Goal: Download file/media

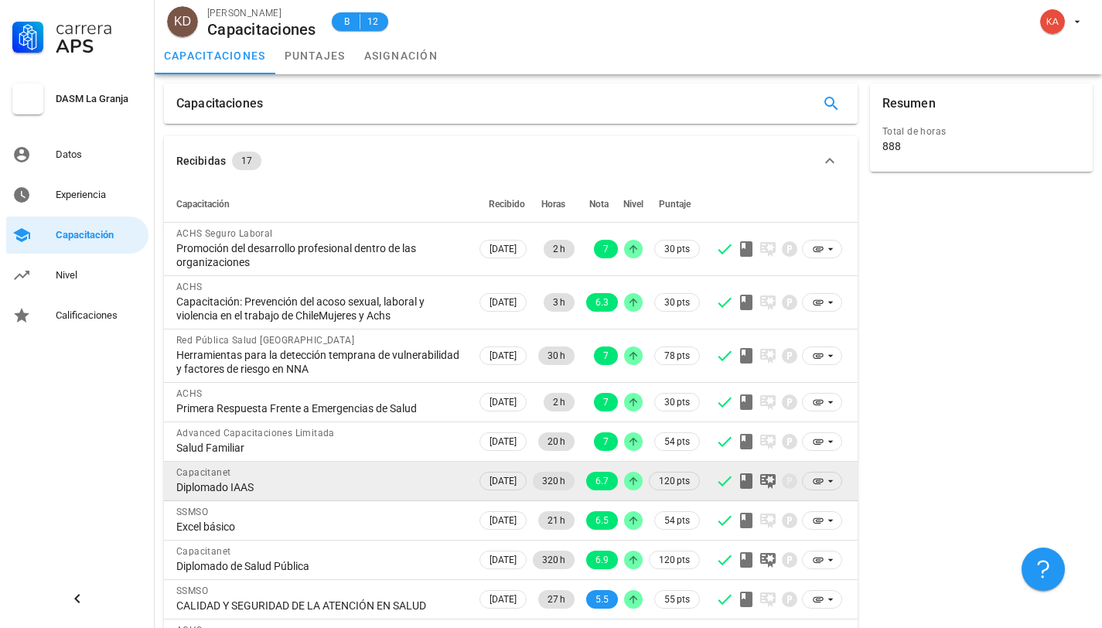
scroll to position [113, 0]
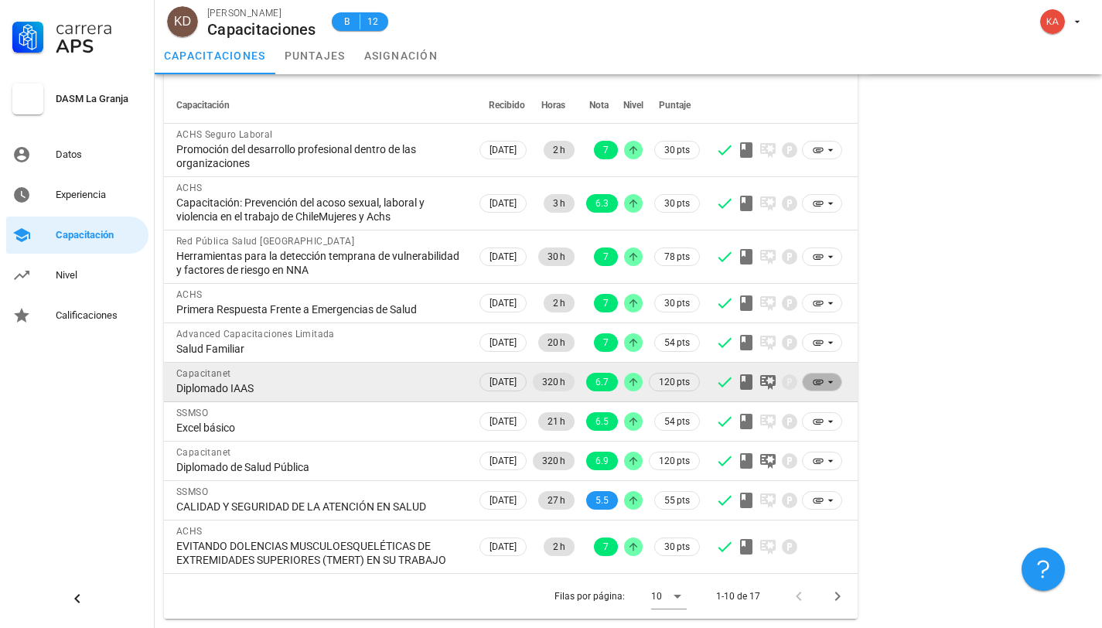
click at [810, 373] on span at bounding box center [822, 382] width 40 height 19
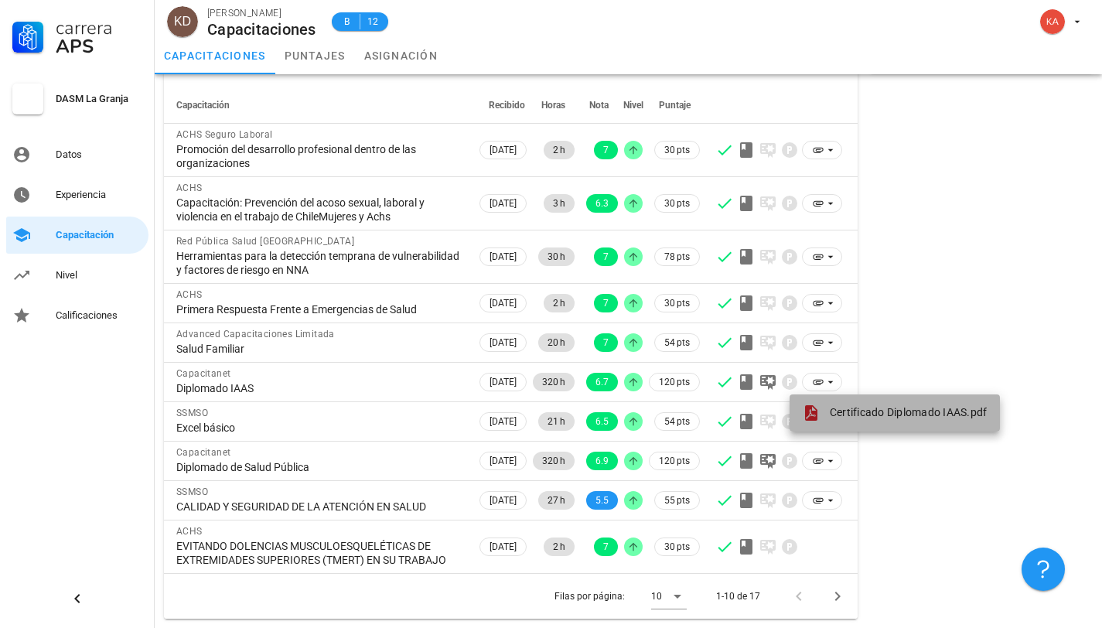
click at [835, 406] on span "Certificado Diplomado IAAS.pdf" at bounding box center [909, 412] width 158 height 12
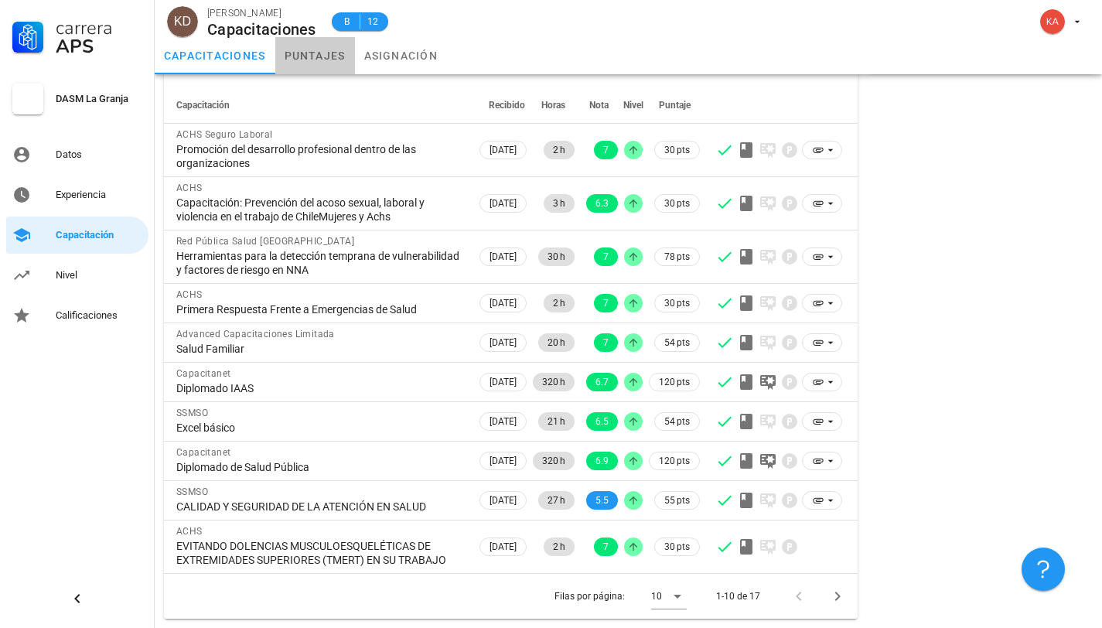
click at [326, 56] on link "puntajes" at bounding box center [315, 55] width 80 height 37
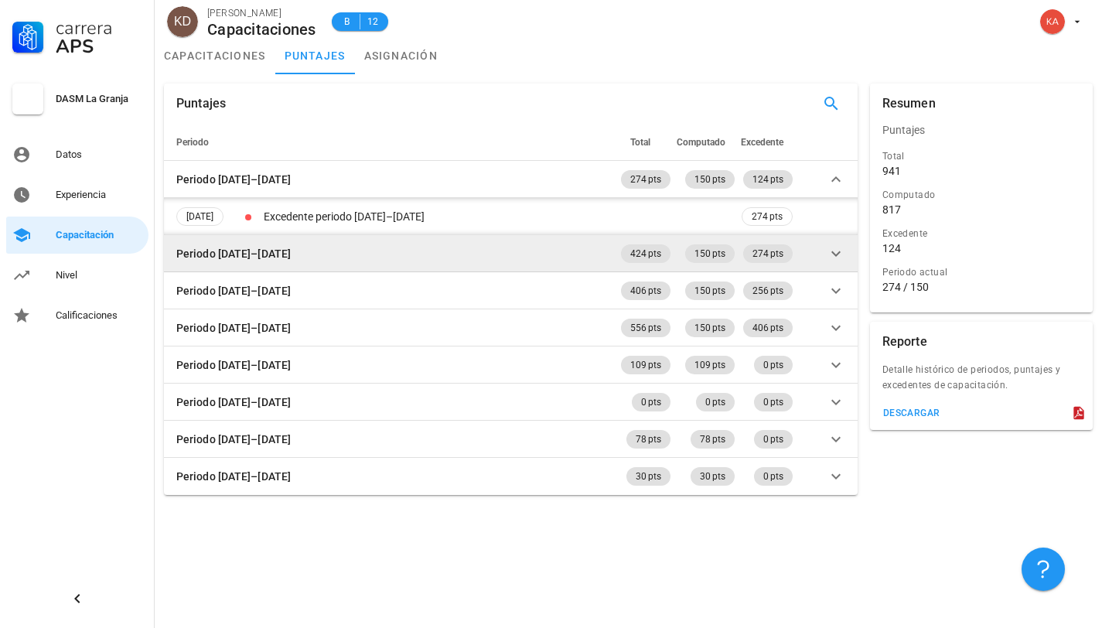
click at [834, 254] on icon at bounding box center [836, 253] width 19 height 19
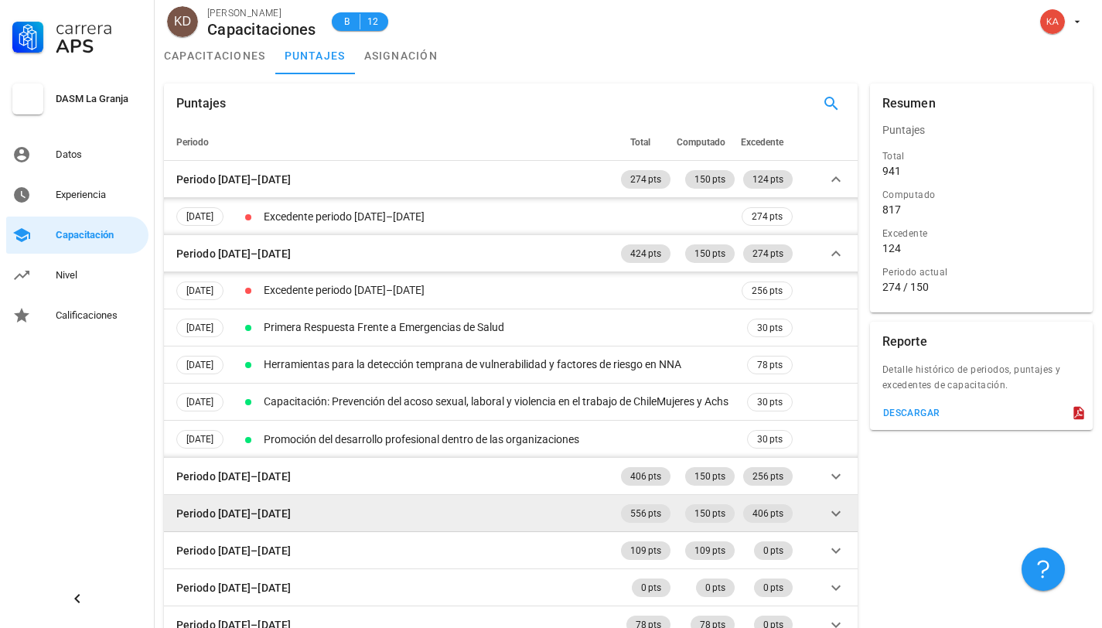
click at [841, 510] on icon at bounding box center [836, 513] width 19 height 19
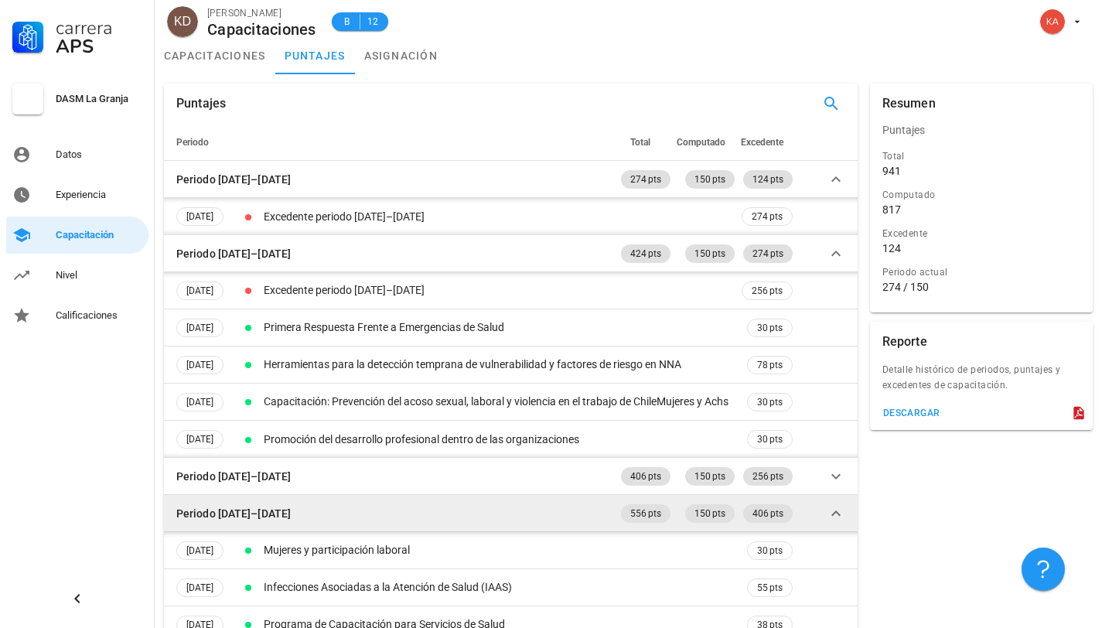
scroll to position [16, 0]
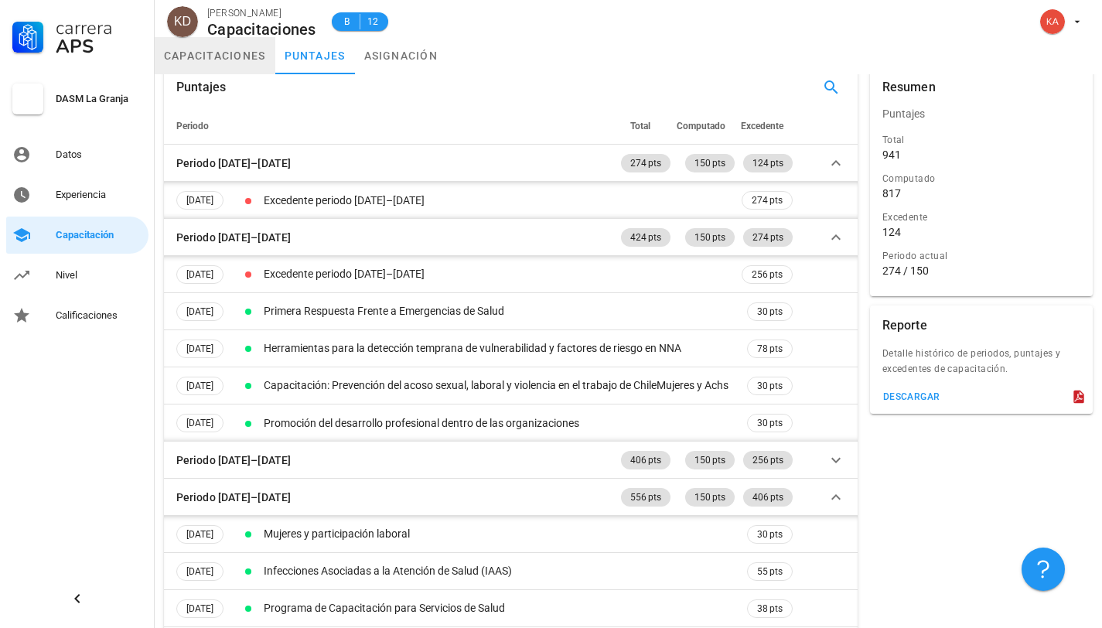
click at [214, 56] on link "capacitaciones" at bounding box center [215, 55] width 121 height 37
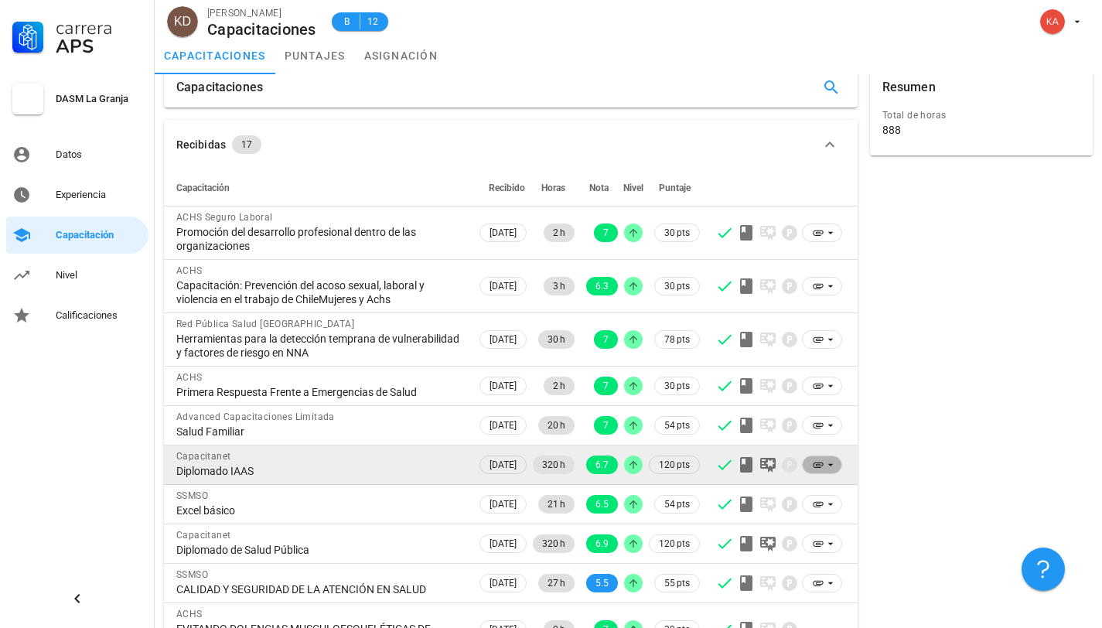
click at [829, 463] on icon at bounding box center [831, 465] width 12 height 12
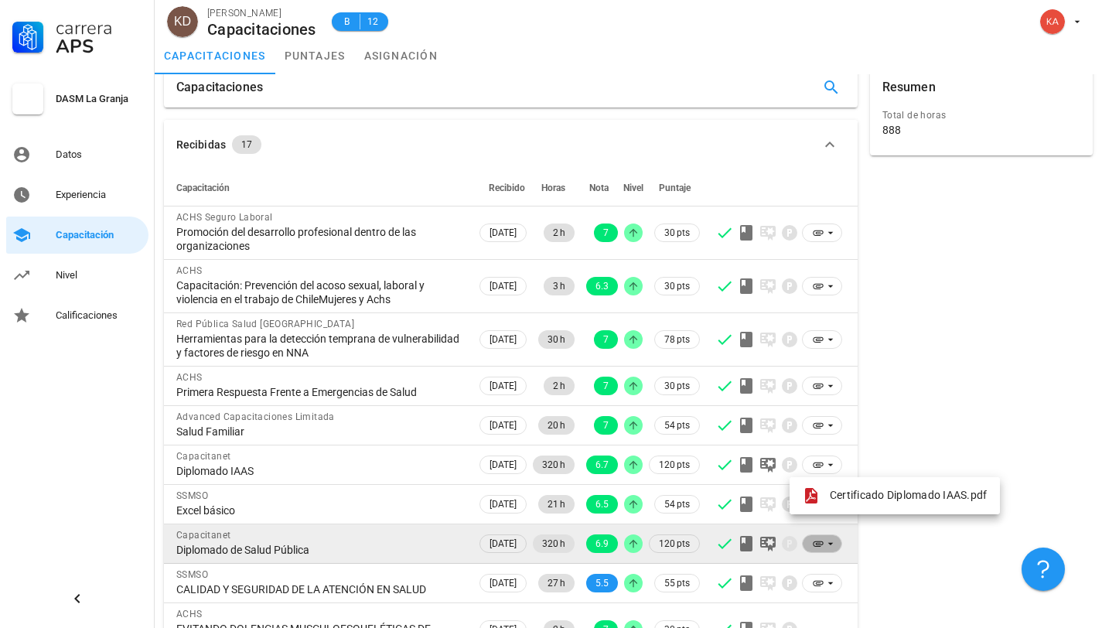
click at [828, 541] on icon at bounding box center [831, 544] width 12 height 12
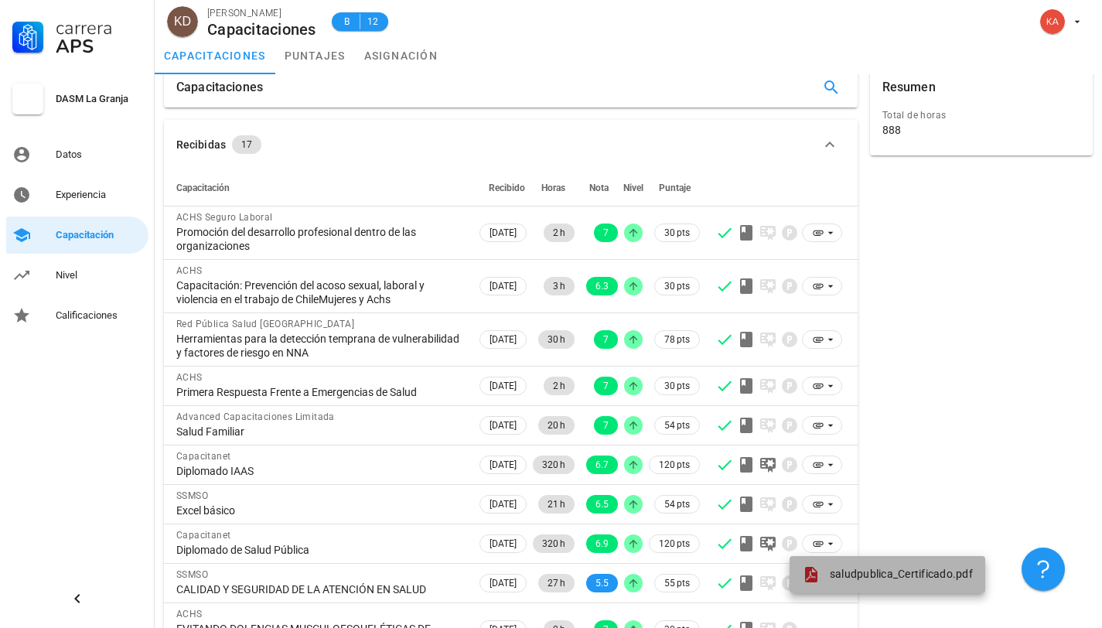
click at [836, 572] on span "saludpublica_Certificado.pdf" at bounding box center [901, 574] width 143 height 12
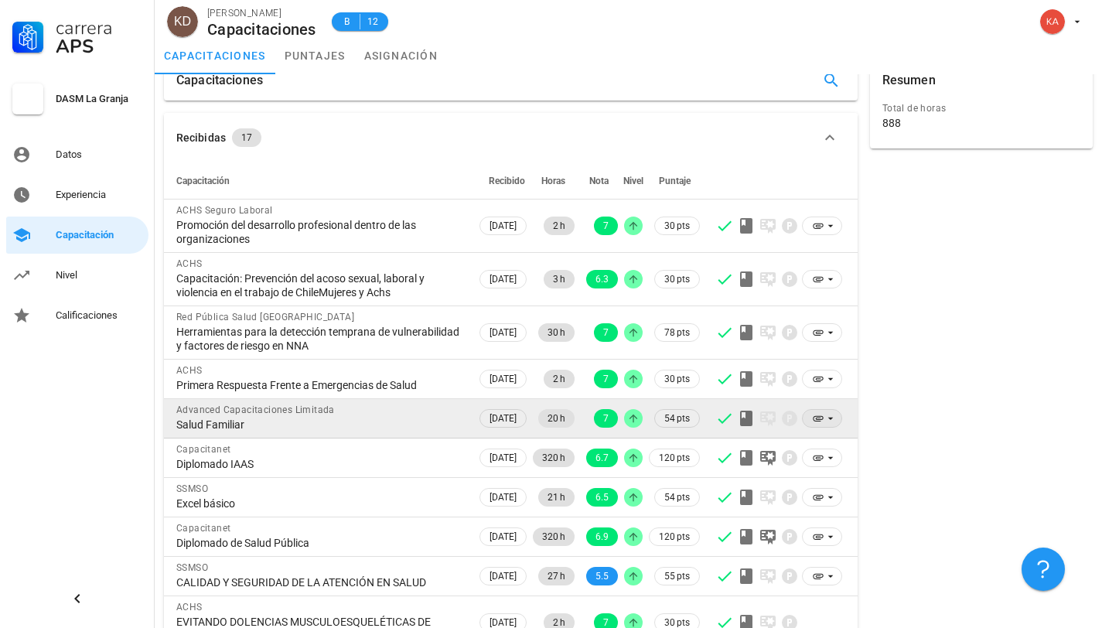
scroll to position [26, 0]
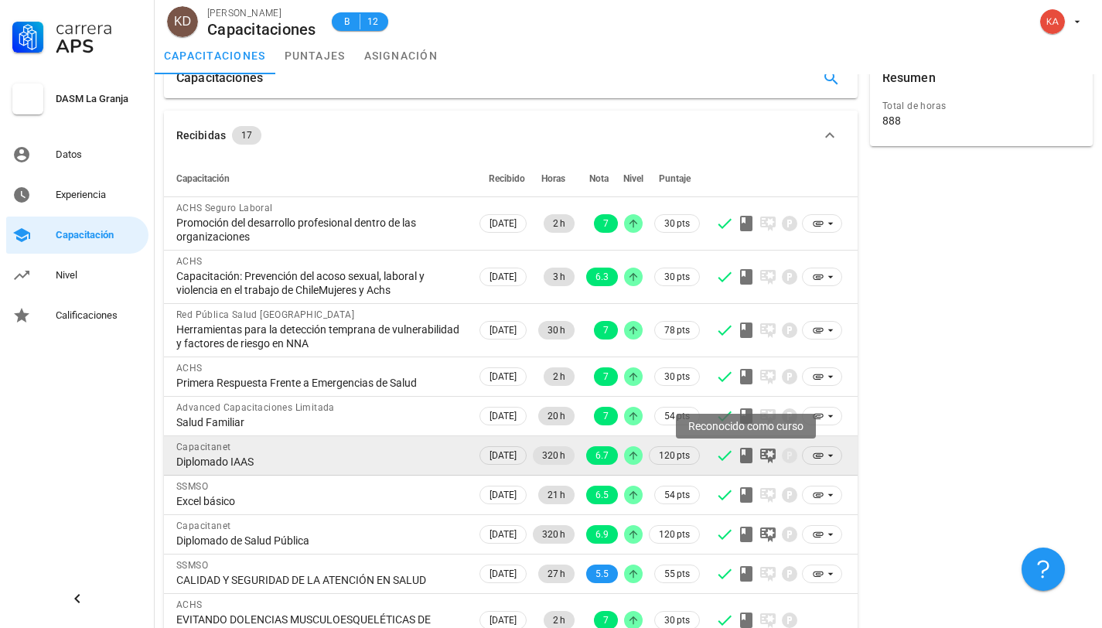
click at [746, 453] on icon at bounding box center [746, 455] width 12 height 15
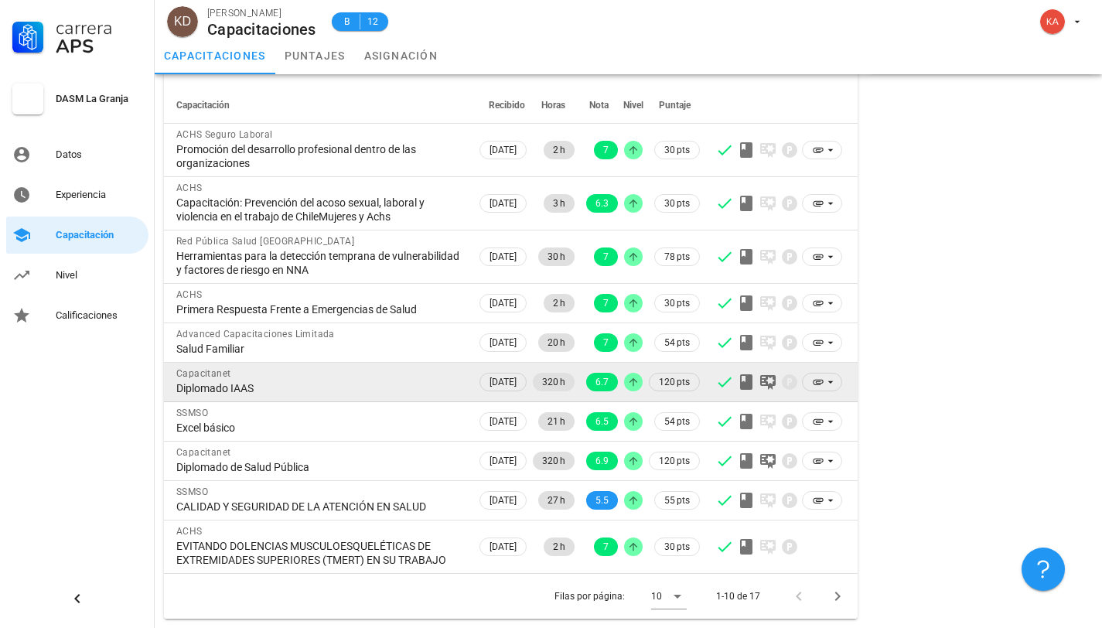
scroll to position [113, 0]
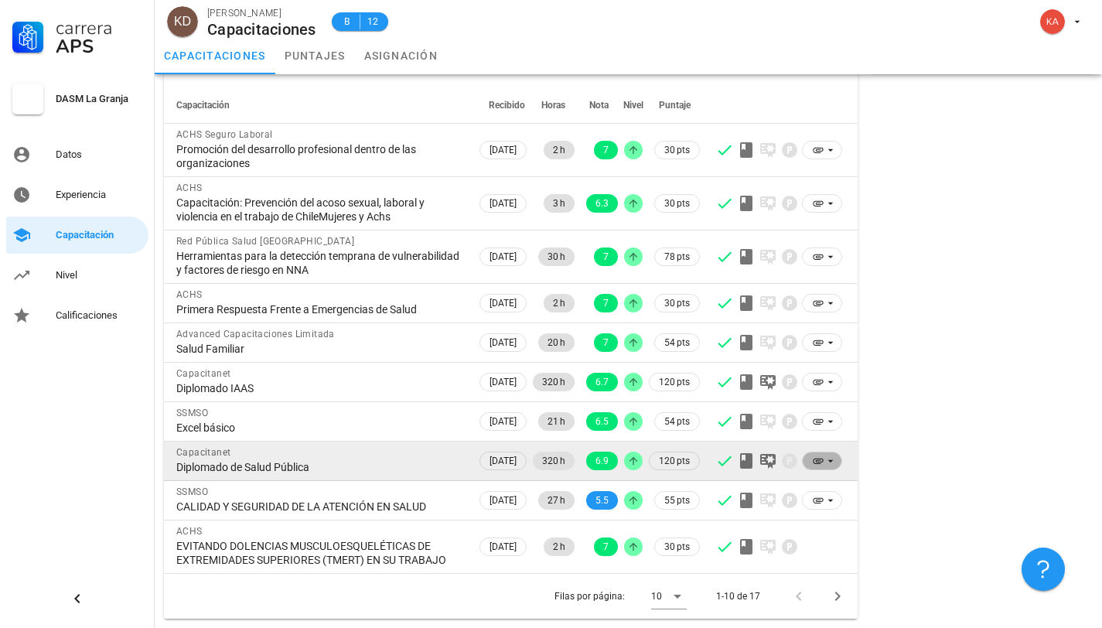
click at [810, 452] on span at bounding box center [822, 461] width 40 height 19
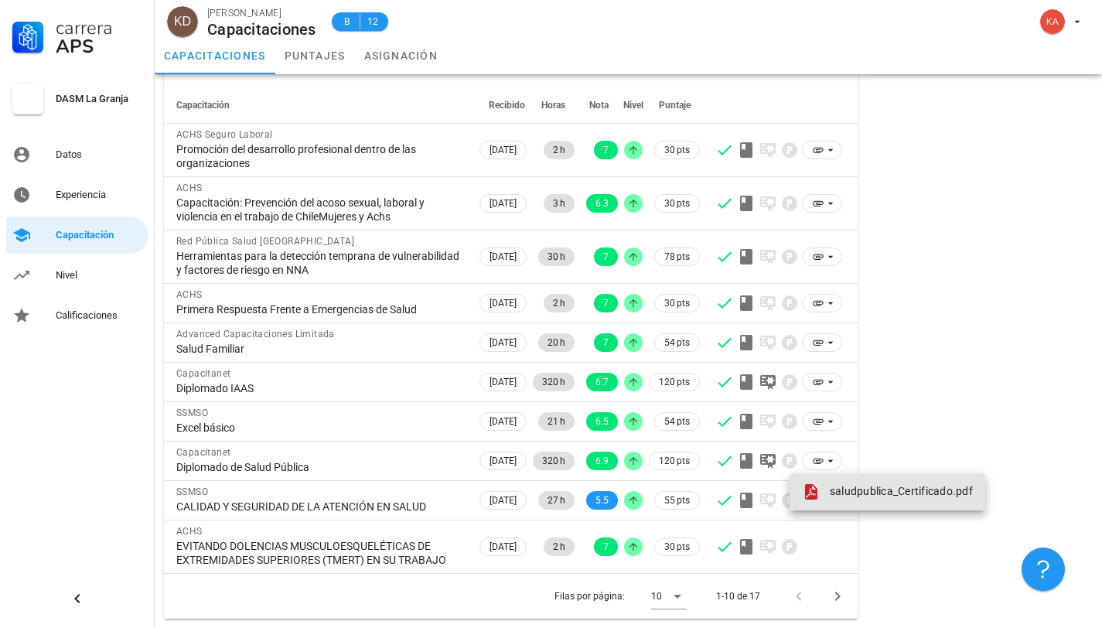
click at [826, 483] on span at bounding box center [814, 492] width 25 height 19
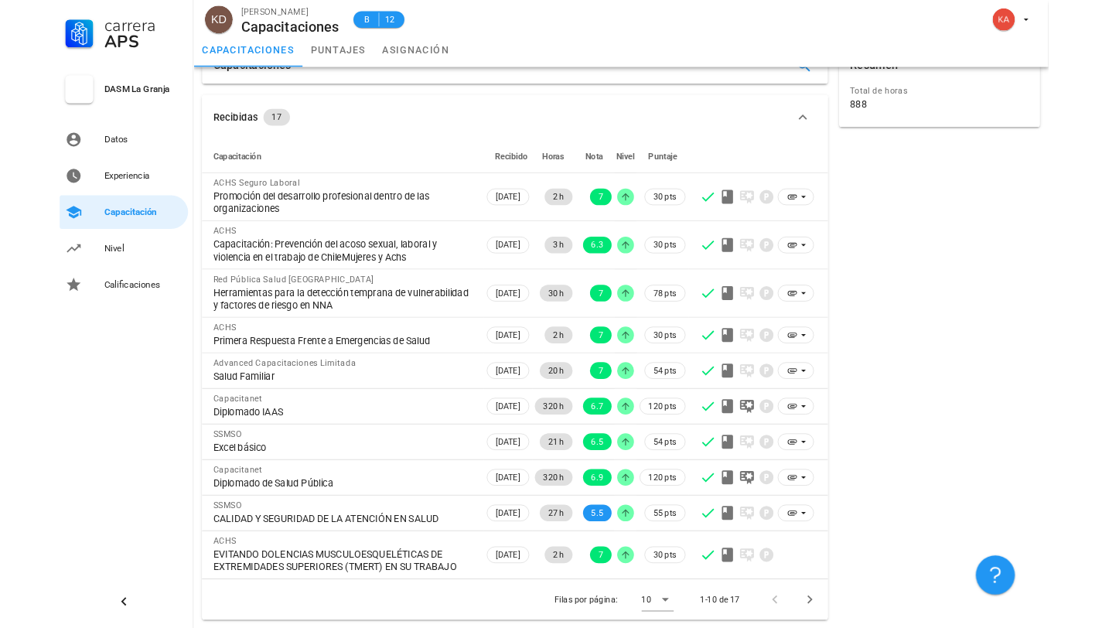
scroll to position [45, 0]
